Goal: Task Accomplishment & Management: Use online tool/utility

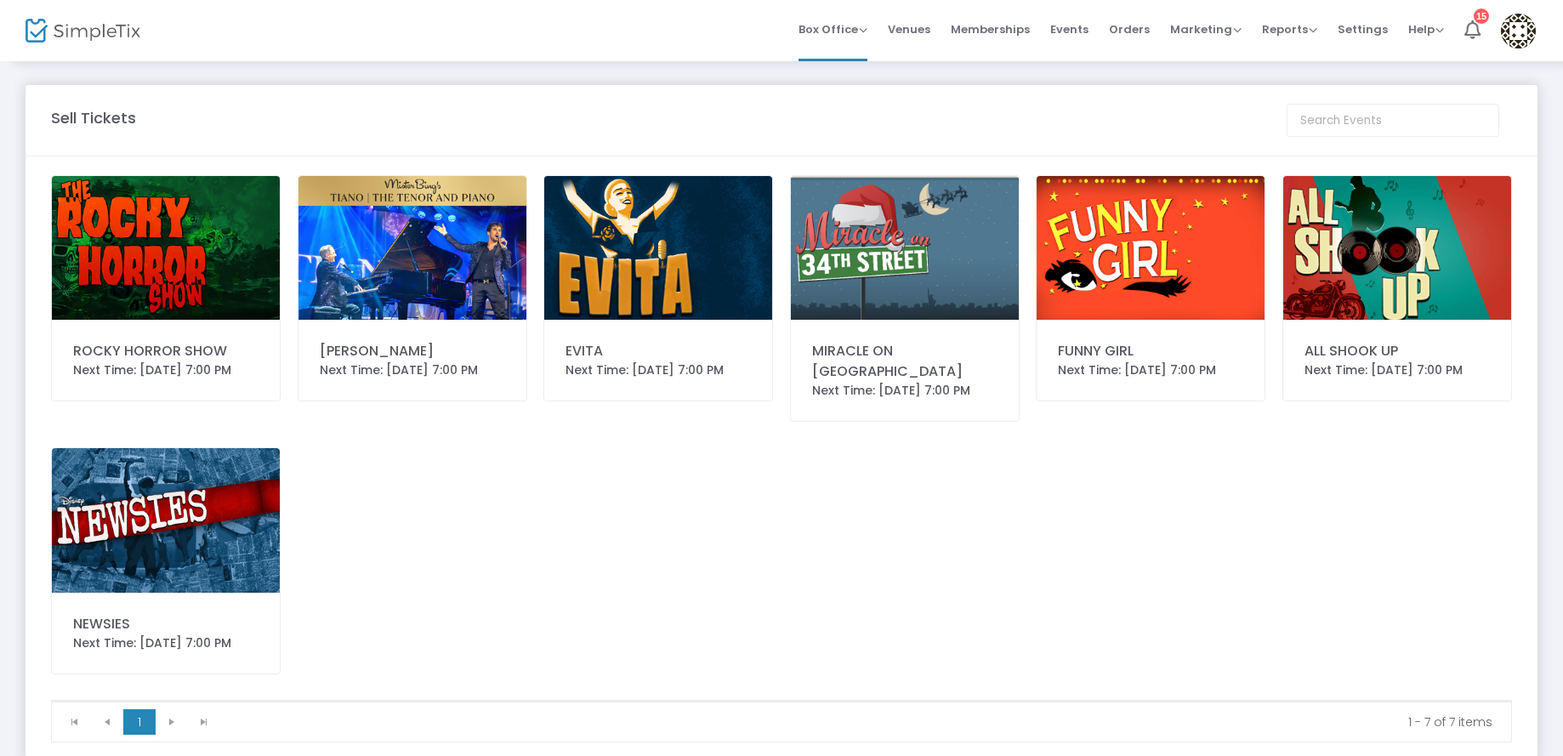
click at [340, 256] on img at bounding box center [412, 248] width 228 height 144
